Goal: Download file/media

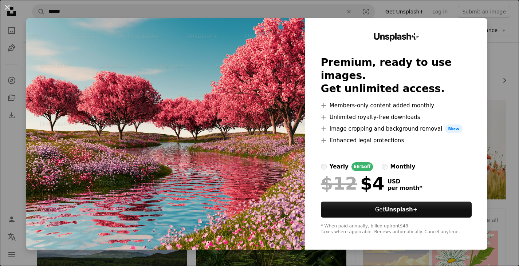
scroll to position [1019, 0]
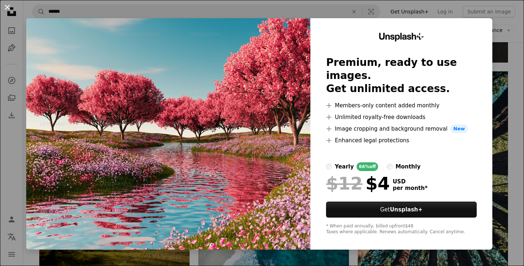
click at [7, 9] on button "An X shape" at bounding box center [7, 7] width 9 height 9
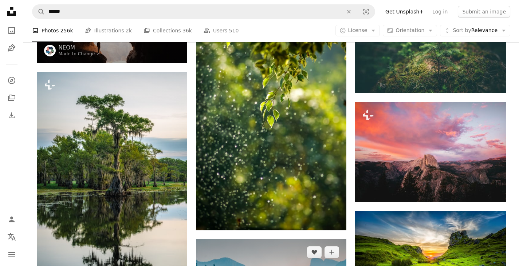
scroll to position [1347, 0]
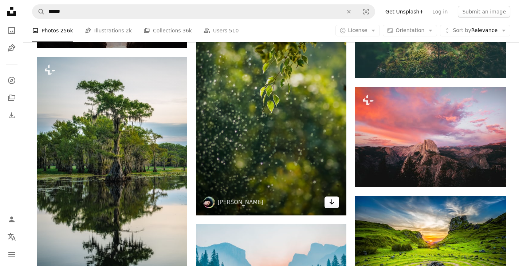
click at [332, 205] on icon "Arrow pointing down" at bounding box center [332, 202] width 6 height 9
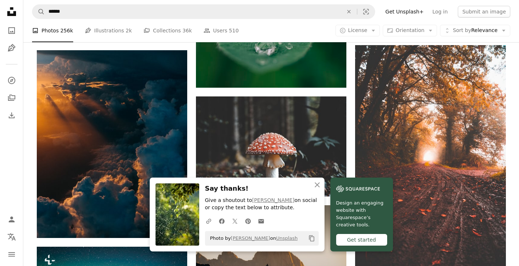
scroll to position [1711, 0]
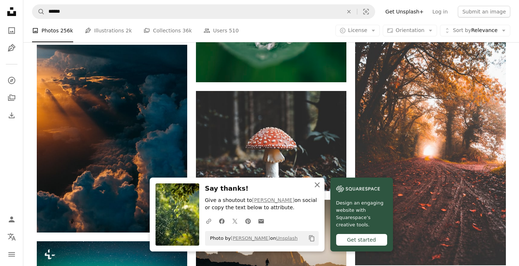
click at [315, 187] on icon "An X shape" at bounding box center [317, 185] width 9 height 9
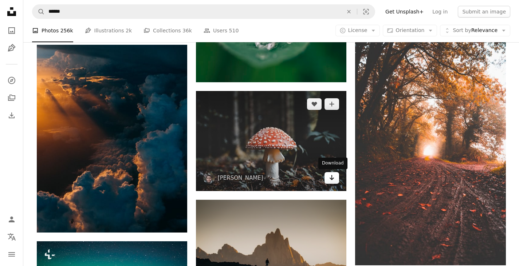
click at [332, 177] on icon "Download" at bounding box center [331, 177] width 5 height 5
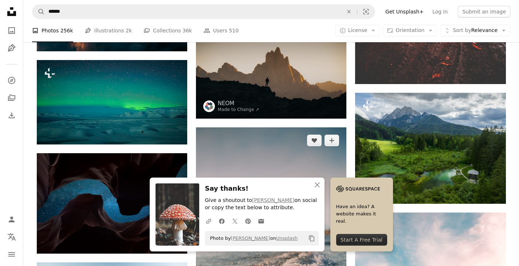
scroll to position [1966, 0]
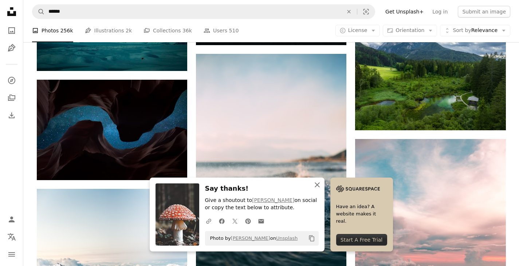
click at [316, 187] on icon "An X shape" at bounding box center [317, 185] width 9 height 9
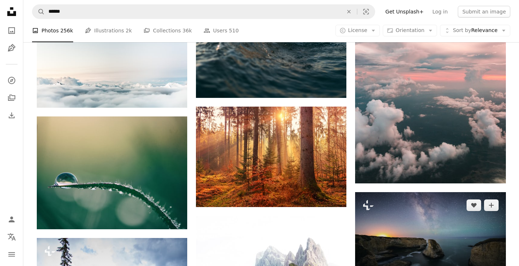
scroll to position [2148, 0]
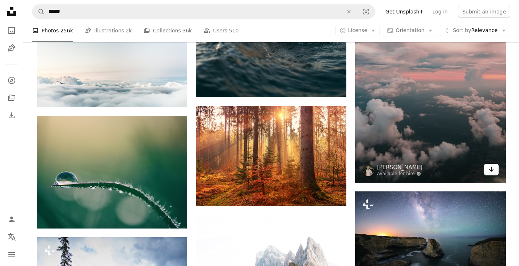
click at [492, 173] on icon "Arrow pointing down" at bounding box center [491, 169] width 6 height 9
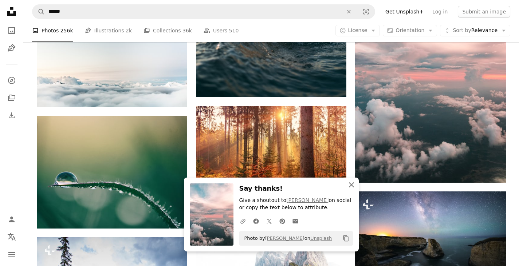
click at [355, 189] on icon "An X shape" at bounding box center [351, 185] width 9 height 9
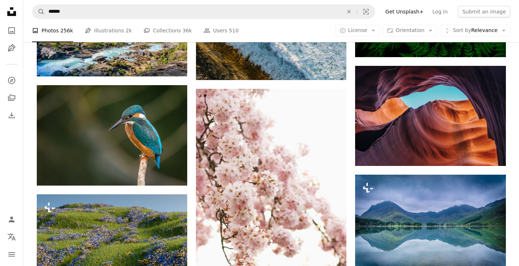
scroll to position [5096, 0]
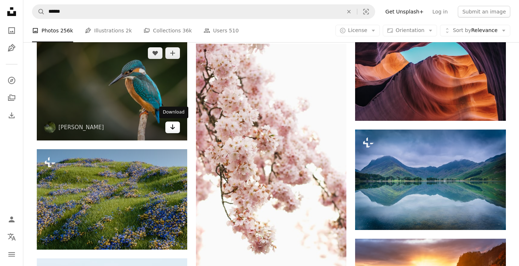
click at [173, 131] on link "Arrow pointing down" at bounding box center [172, 128] width 15 height 12
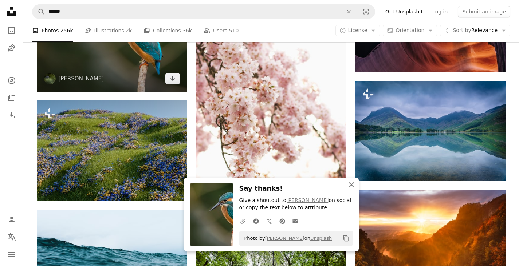
scroll to position [5278, 0]
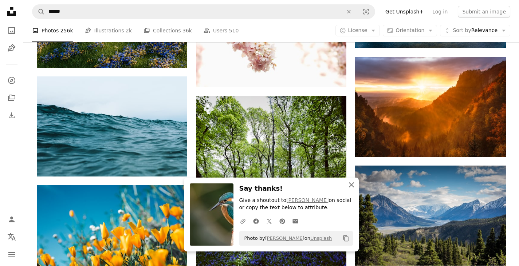
click at [352, 182] on icon "An X shape" at bounding box center [351, 185] width 9 height 9
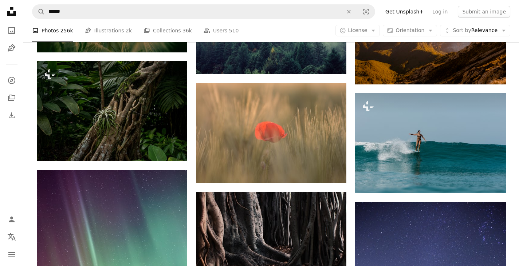
scroll to position [6625, 0]
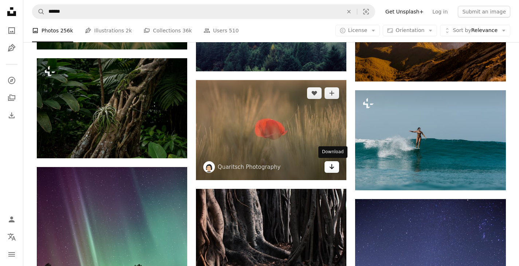
click at [336, 169] on link "Arrow pointing down" at bounding box center [331, 167] width 15 height 12
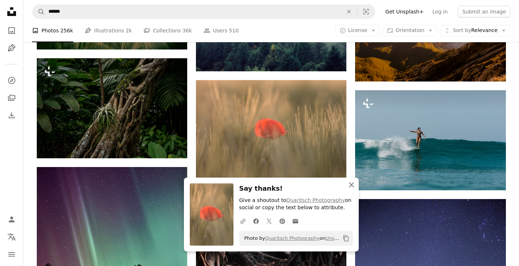
click at [355, 182] on icon "An X shape" at bounding box center [351, 185] width 9 height 9
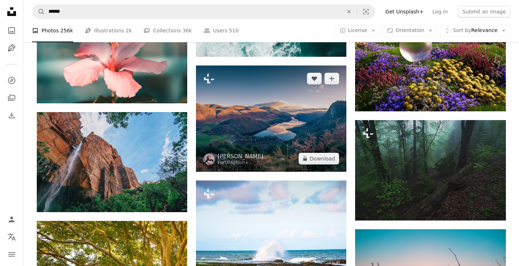
scroll to position [9137, 0]
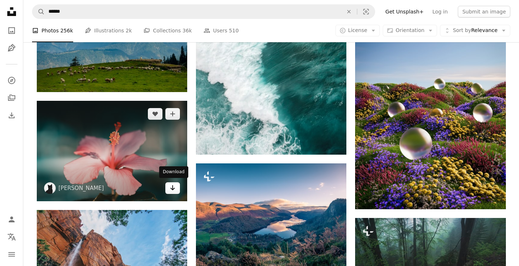
click at [176, 187] on link "Arrow pointing down" at bounding box center [172, 188] width 15 height 12
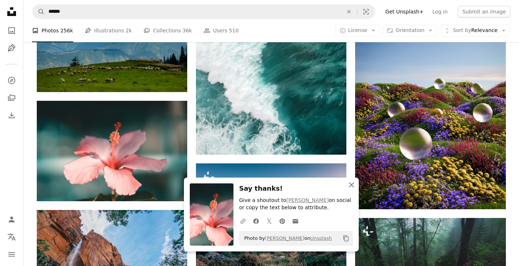
click at [349, 185] on icon "An X shape" at bounding box center [351, 185] width 9 height 9
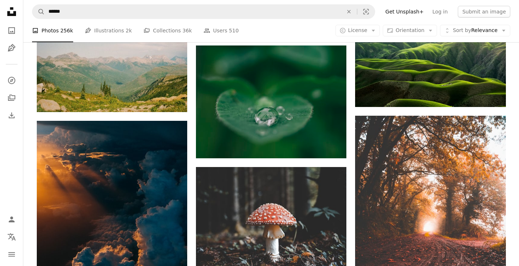
scroll to position [0, 0]
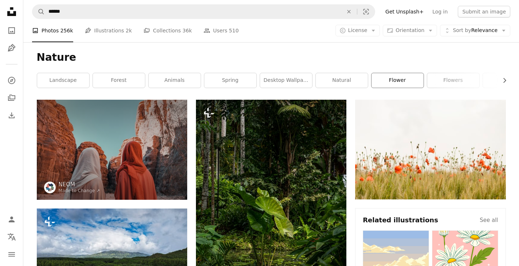
click at [409, 84] on link "flower" at bounding box center [397, 80] width 52 height 15
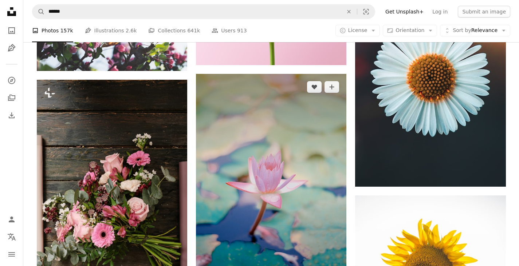
scroll to position [801, 0]
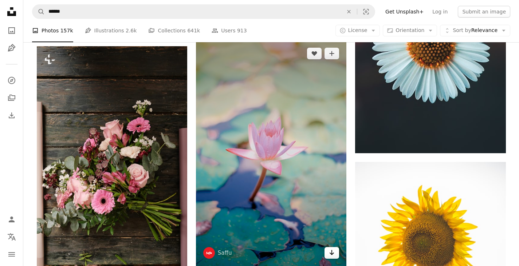
click at [333, 252] on icon "Arrow pointing down" at bounding box center [332, 252] width 6 height 9
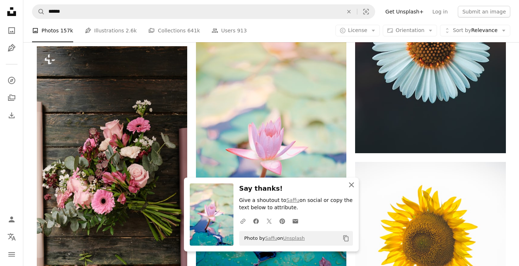
click at [352, 186] on icon "An X shape" at bounding box center [351, 185] width 9 height 9
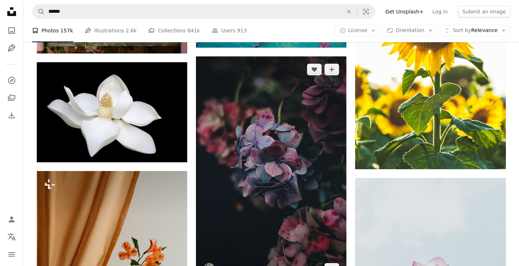
scroll to position [1092, 0]
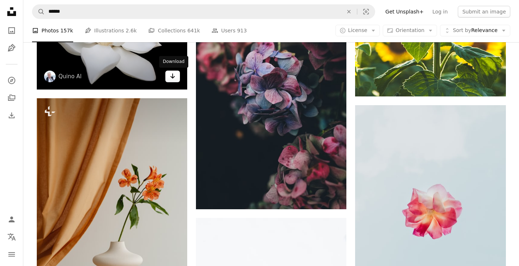
click at [171, 80] on icon "Arrow pointing down" at bounding box center [173, 76] width 6 height 9
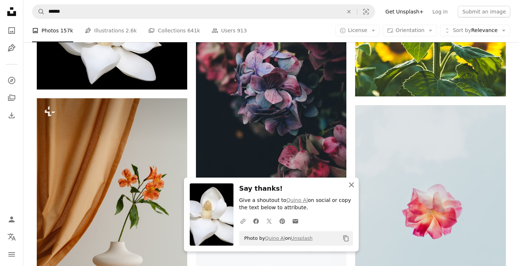
click at [352, 186] on icon "An X shape" at bounding box center [351, 185] width 9 height 9
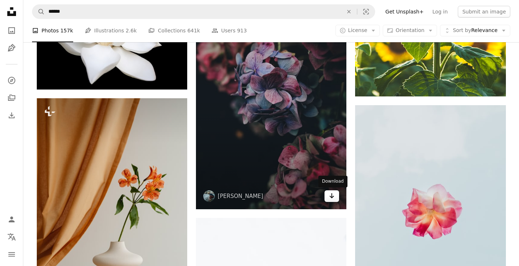
click at [334, 198] on icon "Arrow pointing down" at bounding box center [332, 195] width 6 height 9
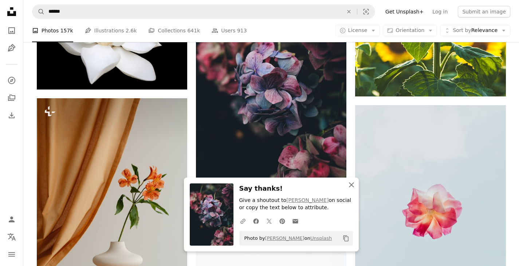
click at [350, 185] on icon "An X shape" at bounding box center [351, 185] width 9 height 9
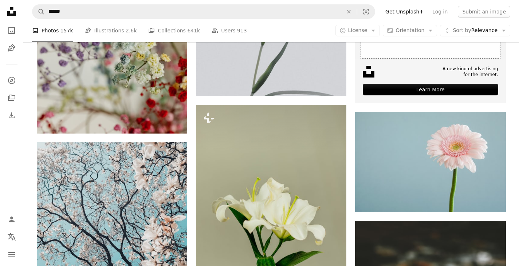
scroll to position [0, 0]
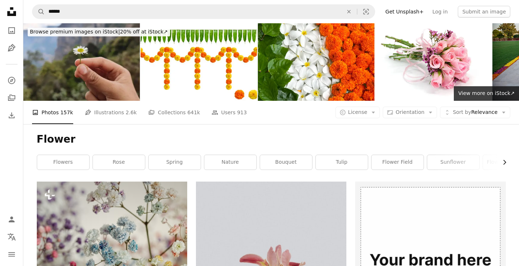
click at [503, 165] on icon "Chevron right" at bounding box center [504, 162] width 7 height 7
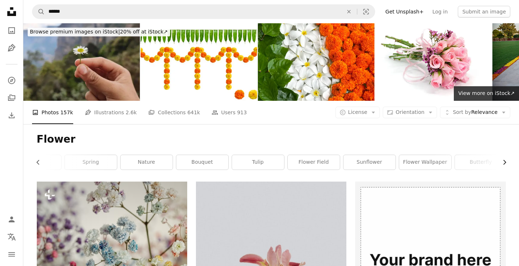
scroll to position [0, 109]
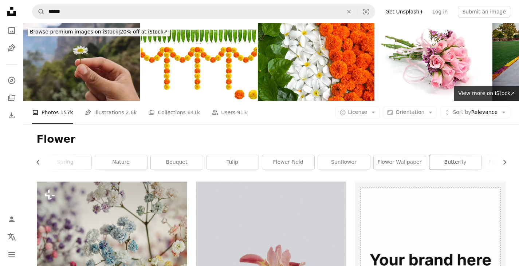
click at [463, 167] on link "butterfly" at bounding box center [455, 162] width 52 height 15
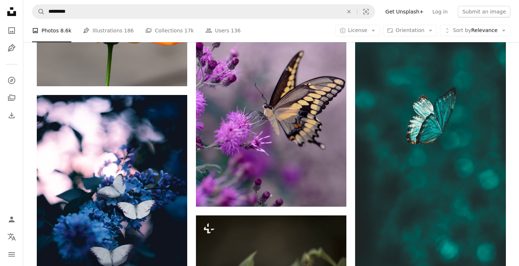
scroll to position [400, 0]
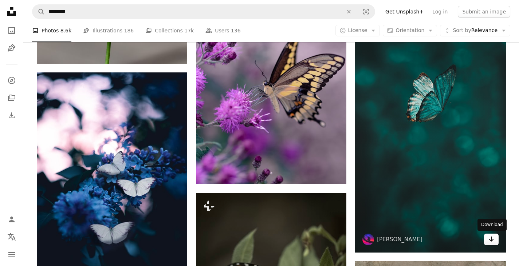
click at [489, 243] on icon "Arrow pointing down" at bounding box center [491, 239] width 6 height 9
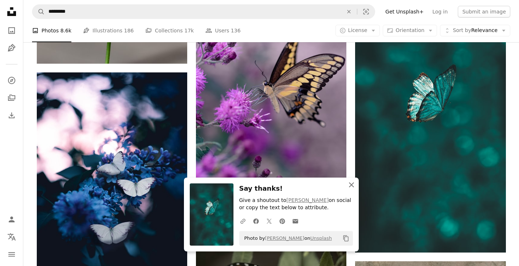
click at [351, 184] on icon "An X shape" at bounding box center [351, 185] width 9 height 9
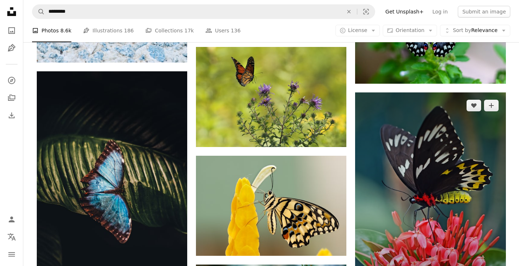
scroll to position [946, 0]
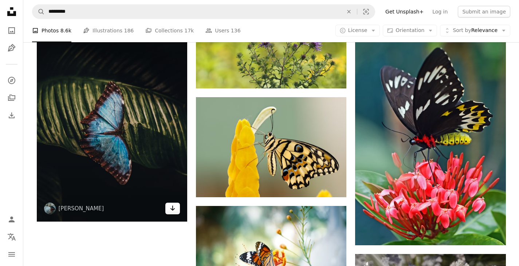
click at [170, 210] on icon "Arrow pointing down" at bounding box center [173, 208] width 6 height 9
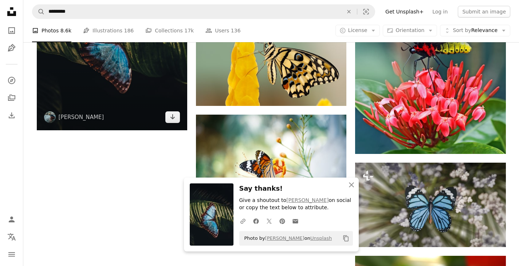
scroll to position [1165, 0]
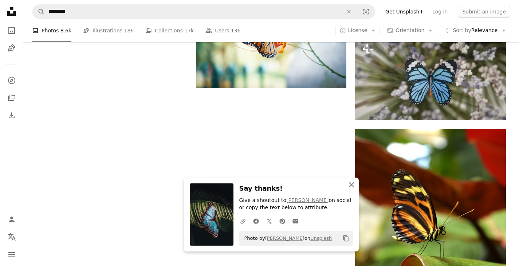
click at [349, 187] on icon "button" at bounding box center [351, 184] width 5 height 5
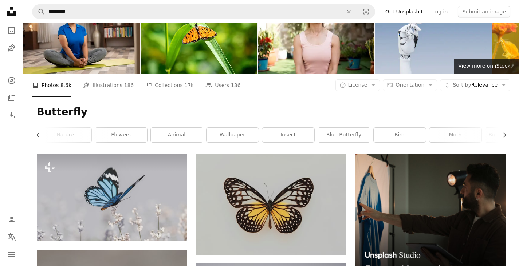
scroll to position [0, 0]
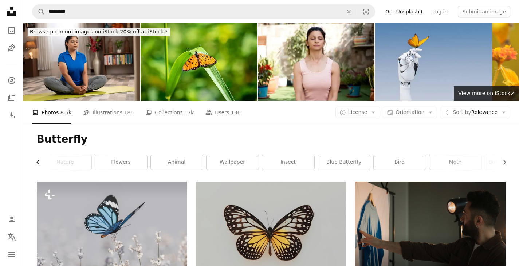
click at [37, 163] on icon "button" at bounding box center [37, 162] width 3 height 5
click at [37, 162] on link "flower" at bounding box center [63, 162] width 52 height 15
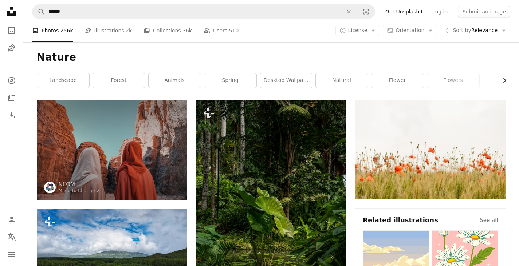
click at [505, 79] on icon "Chevron right" at bounding box center [504, 80] width 7 height 7
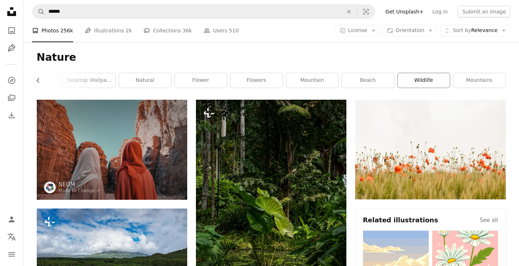
click at [432, 80] on link "wildlife" at bounding box center [424, 80] width 52 height 15
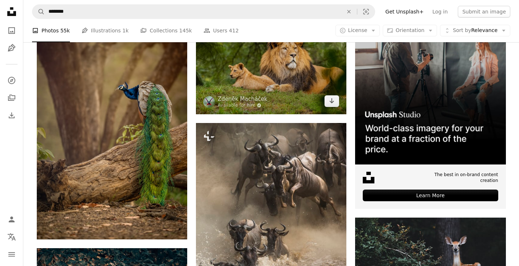
scroll to position [109, 0]
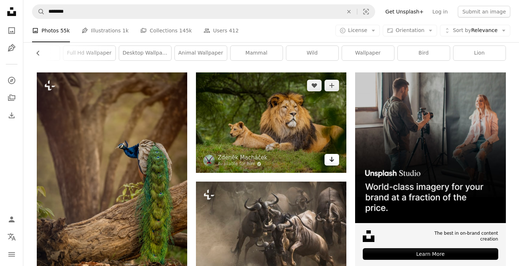
click at [333, 163] on icon "Arrow pointing down" at bounding box center [332, 159] width 6 height 9
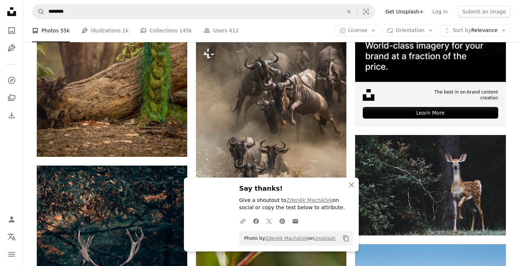
scroll to position [255, 0]
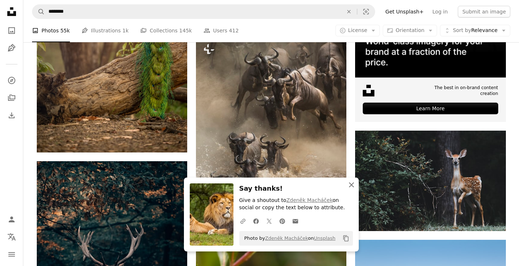
click at [349, 183] on icon "button" at bounding box center [351, 184] width 5 height 5
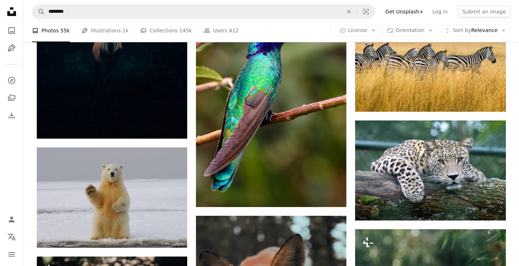
scroll to position [510, 0]
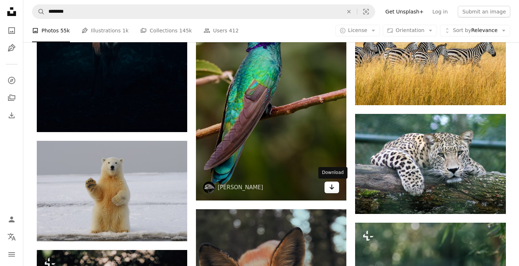
click at [330, 190] on icon "Arrow pointing down" at bounding box center [332, 187] width 6 height 9
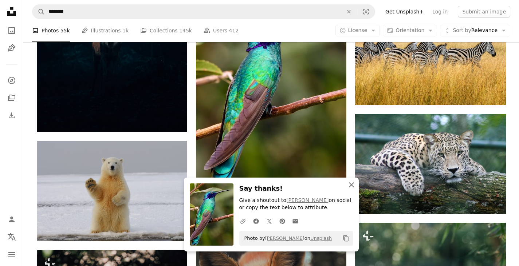
click at [352, 185] on icon "button" at bounding box center [351, 184] width 5 height 5
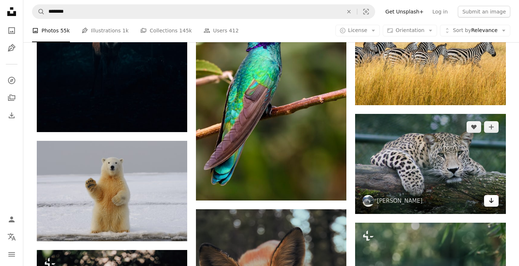
click at [489, 203] on icon "Arrow pointing down" at bounding box center [491, 200] width 6 height 9
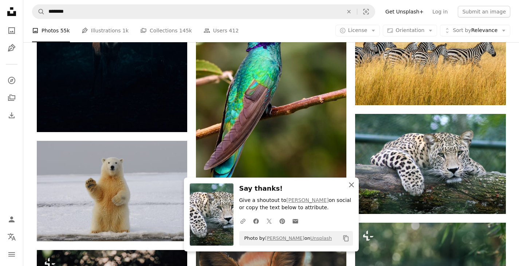
click at [351, 187] on icon "An X shape" at bounding box center [351, 185] width 9 height 9
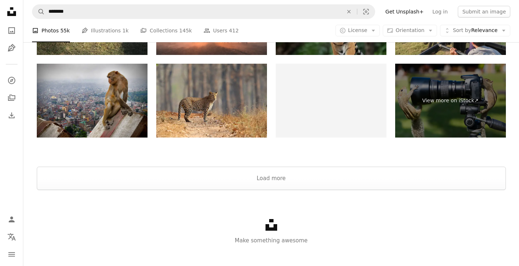
scroll to position [1648, 0]
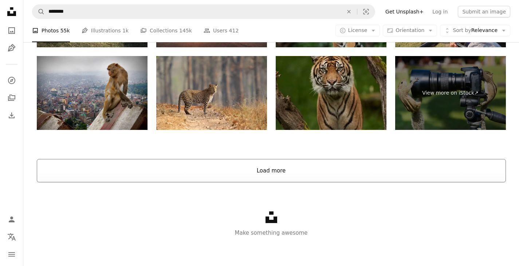
click at [251, 173] on button "Load more" at bounding box center [271, 170] width 469 height 23
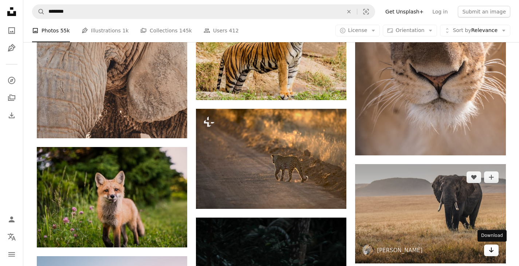
click at [490, 249] on icon "Arrow pointing down" at bounding box center [491, 250] width 6 height 9
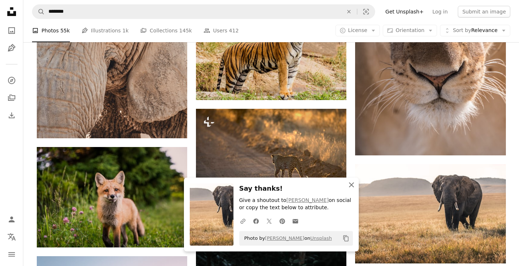
click at [352, 186] on icon "button" at bounding box center [351, 184] width 5 height 5
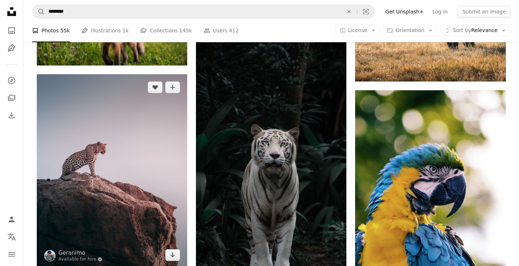
scroll to position [1976, 0]
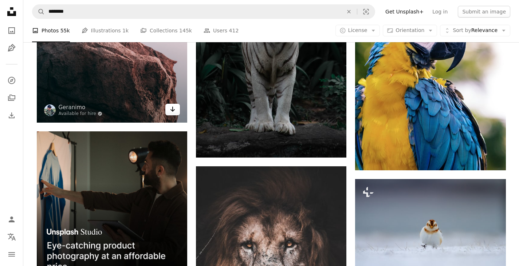
click at [168, 110] on link "Arrow pointing down" at bounding box center [172, 110] width 15 height 12
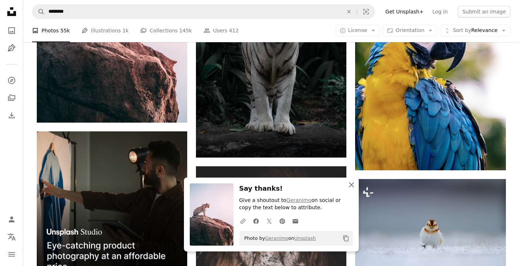
click at [350, 187] on icon "An X shape" at bounding box center [351, 185] width 9 height 9
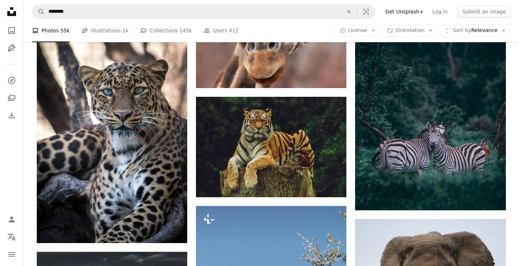
scroll to position [2704, 0]
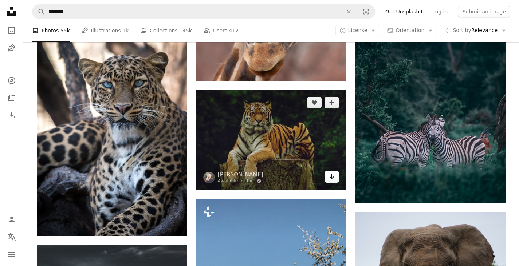
click at [333, 178] on icon "Arrow pointing down" at bounding box center [332, 176] width 6 height 9
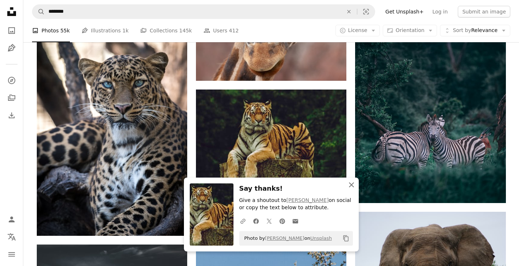
click at [353, 187] on icon "An X shape" at bounding box center [351, 185] width 9 height 9
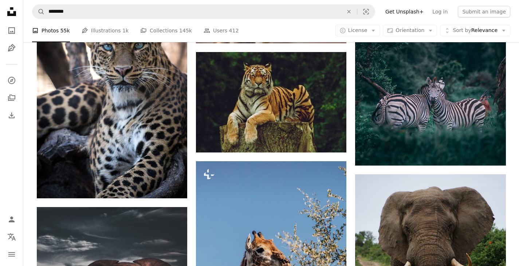
scroll to position [2886, 0]
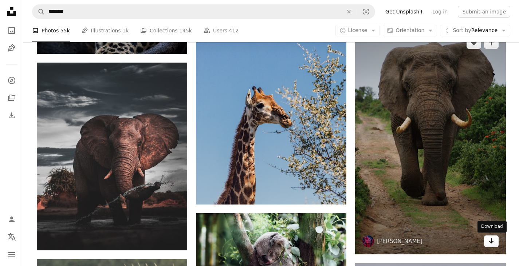
click at [490, 243] on icon "Arrow pointing down" at bounding box center [491, 241] width 6 height 9
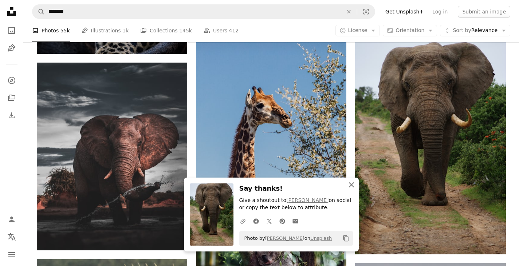
click at [352, 189] on icon "An X shape" at bounding box center [351, 185] width 9 height 9
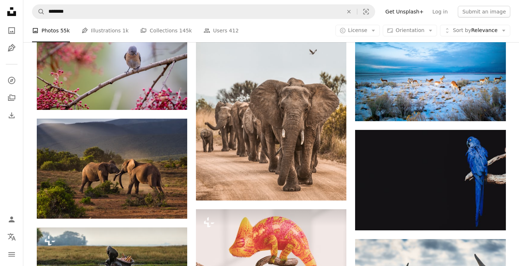
scroll to position [4014, 0]
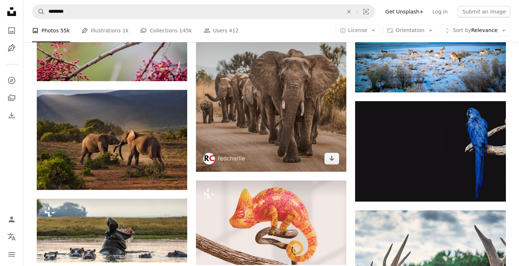
click at [335, 165] on img at bounding box center [271, 83] width 150 height 175
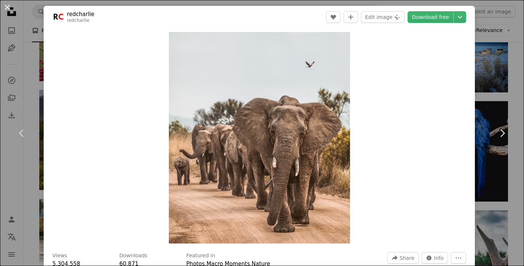
click at [8, 7] on button "An X shape" at bounding box center [7, 7] width 9 height 9
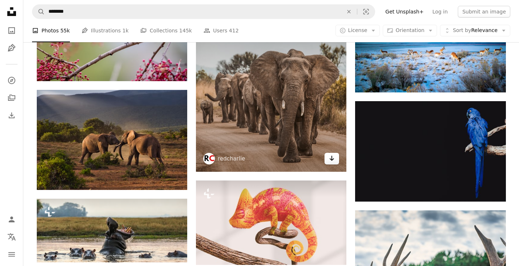
click at [328, 162] on link "Arrow pointing down" at bounding box center [331, 159] width 15 height 12
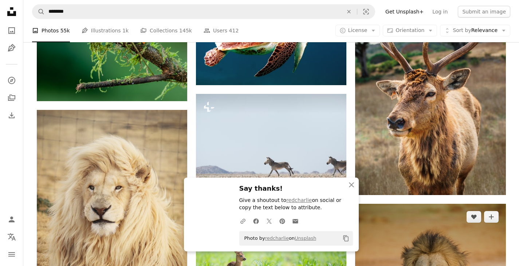
scroll to position [4306, 0]
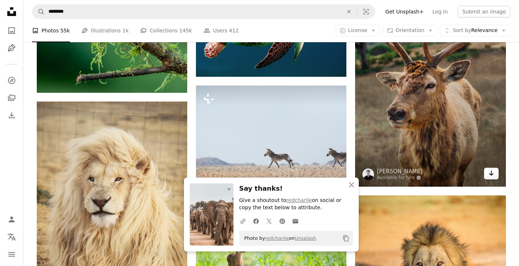
click at [489, 176] on icon "Arrow pointing down" at bounding box center [491, 173] width 6 height 9
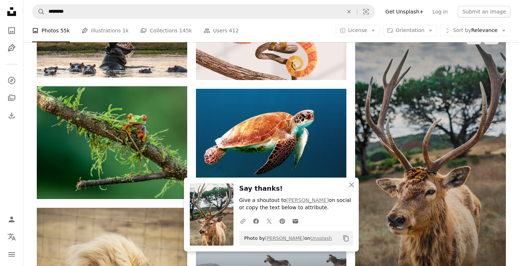
scroll to position [4196, 0]
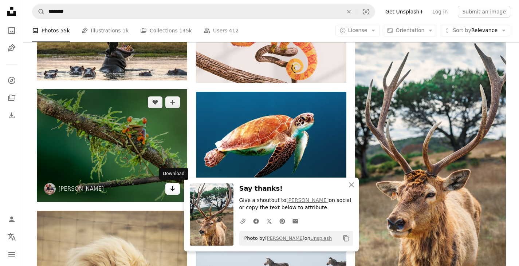
click at [171, 190] on icon "Arrow pointing down" at bounding box center [173, 188] width 6 height 9
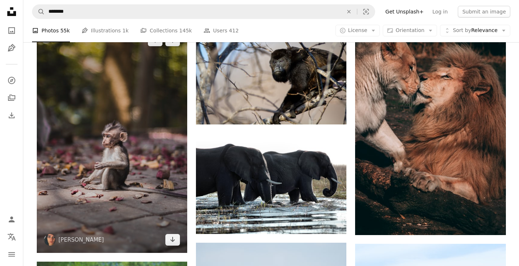
scroll to position [7909, 0]
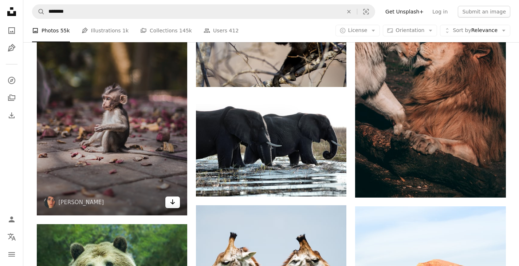
click at [173, 202] on icon "Download" at bounding box center [172, 201] width 5 height 5
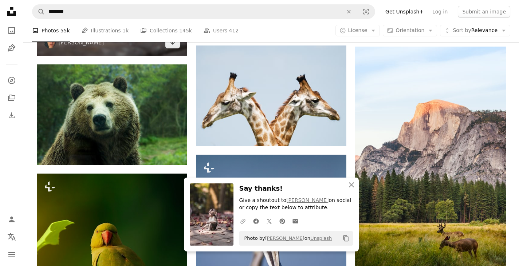
scroll to position [8091, 0]
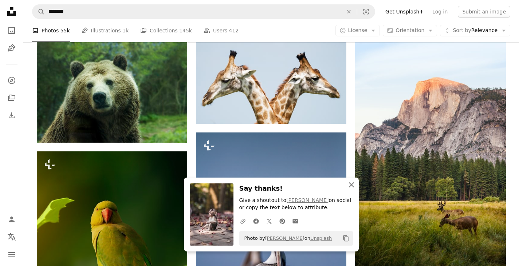
click at [352, 186] on icon "button" at bounding box center [351, 184] width 5 height 5
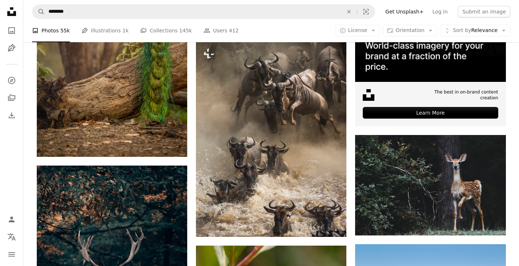
scroll to position [0, 0]
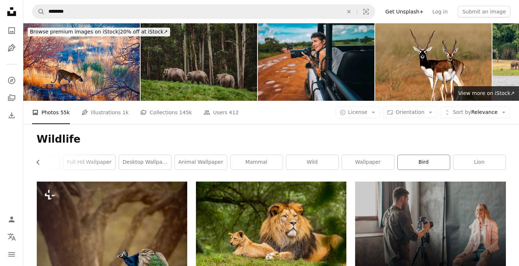
click at [422, 161] on link "bird" at bounding box center [424, 162] width 52 height 15
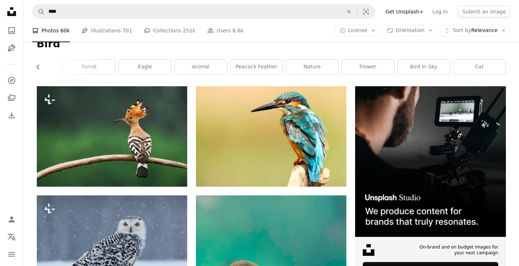
scroll to position [71, 0]
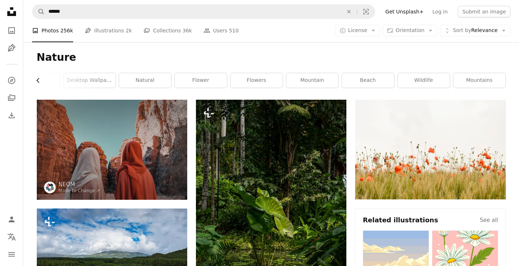
click at [35, 80] on icon "Chevron left" at bounding box center [38, 80] width 7 height 7
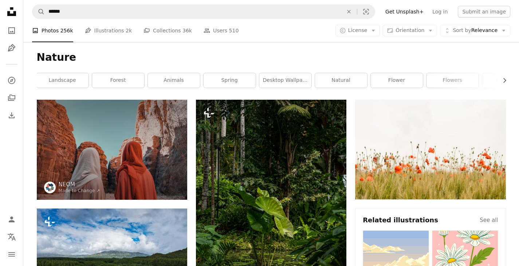
scroll to position [0, 0]
click at [229, 83] on link "spring" at bounding box center [230, 80] width 52 height 15
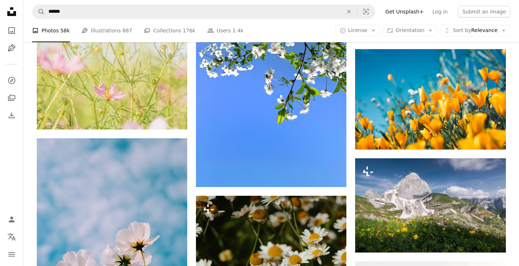
scroll to position [728, 0]
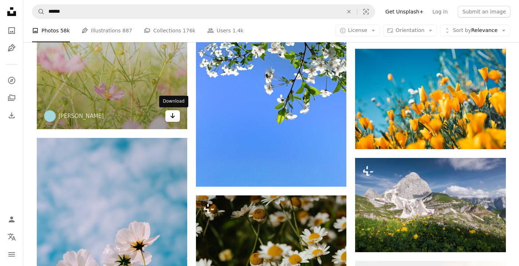
click at [173, 117] on icon "Download" at bounding box center [172, 115] width 5 height 5
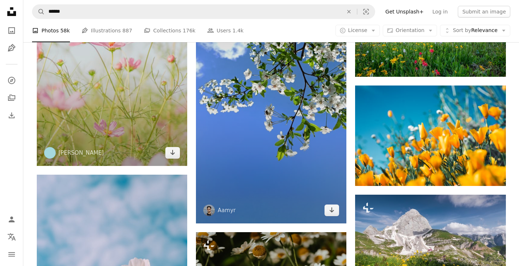
scroll to position [692, 0]
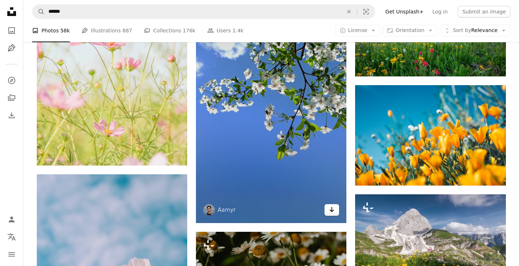
click at [331, 210] on icon "Arrow pointing down" at bounding box center [332, 209] width 6 height 9
